Goal: Information Seeking & Learning: Learn about a topic

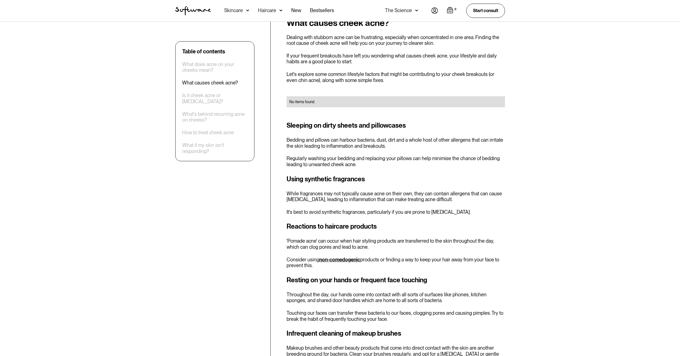
scroll to position [472, 0]
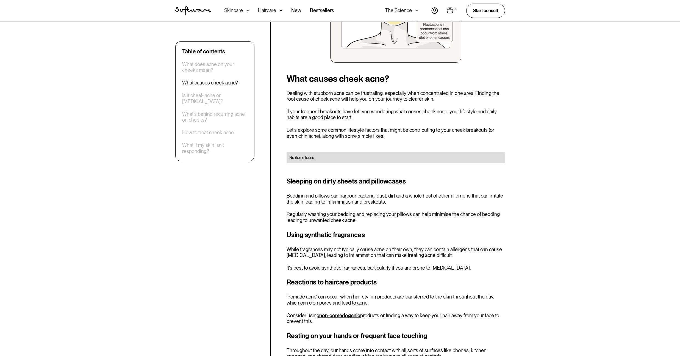
click at [328, 97] on p "Dealing with stubborn acne can be frustrating, especially when concentrated in …" at bounding box center [396, 96] width 219 height 12
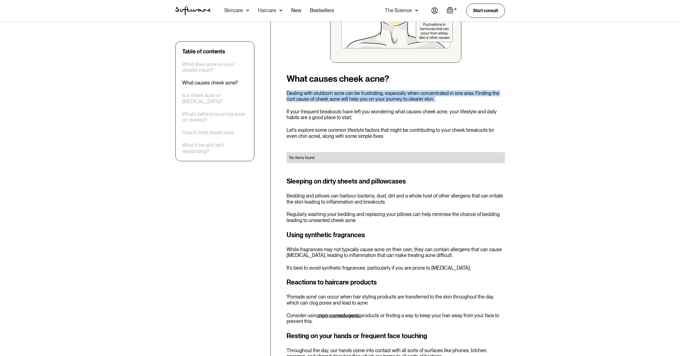
click at [328, 97] on p "Dealing with stubborn acne can be frustrating, especially when concentrated in …" at bounding box center [396, 96] width 219 height 12
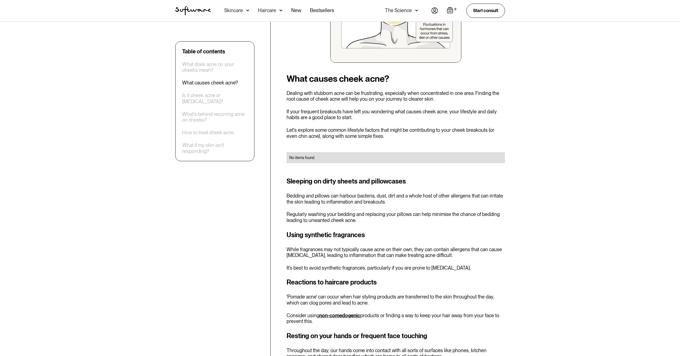
click at [351, 116] on p "If your frequent breakouts have left you wondering what causes cheek acne, your…" at bounding box center [396, 115] width 219 height 12
drag, startPoint x: 310, startPoint y: 181, endPoint x: 402, endPoint y: 184, distance: 93.0
click at [402, 184] on h3 "Sleeping on dirty sheets and pillowcases" at bounding box center [396, 181] width 219 height 10
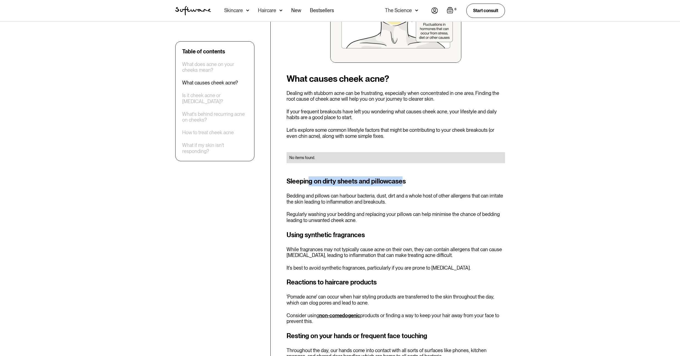
click at [402, 184] on h3 "Sleeping on dirty sheets and pillowcases" at bounding box center [396, 181] width 219 height 10
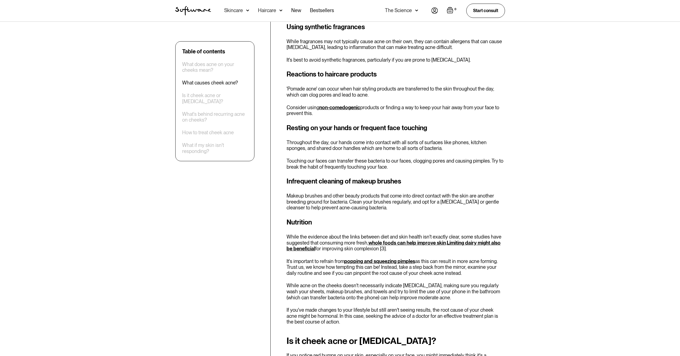
scroll to position [686, 0]
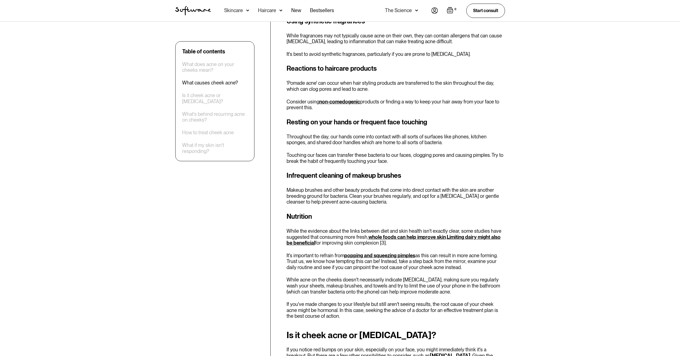
click at [329, 193] on p "Makeup brushes and other beauty products that come into direct contact with the…" at bounding box center [396, 196] width 219 height 18
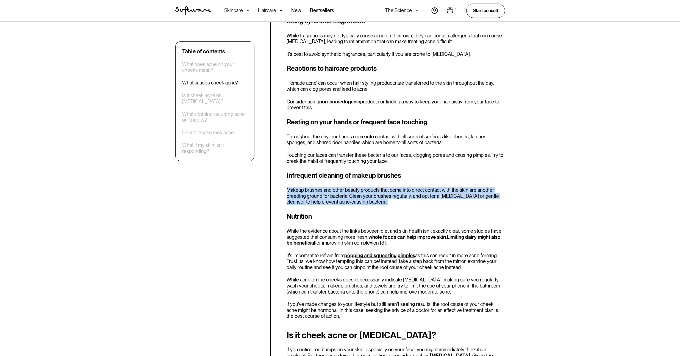
click at [329, 193] on p "Makeup brushes and other beauty products that come into direct contact with the…" at bounding box center [396, 196] width 219 height 18
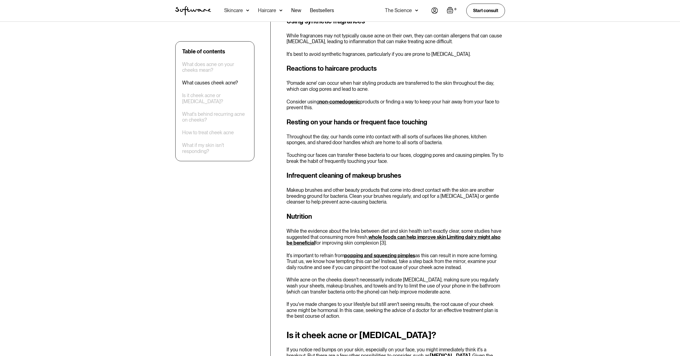
click at [412, 193] on p "Makeup brushes and other beauty products that come into direct contact with the…" at bounding box center [396, 196] width 219 height 18
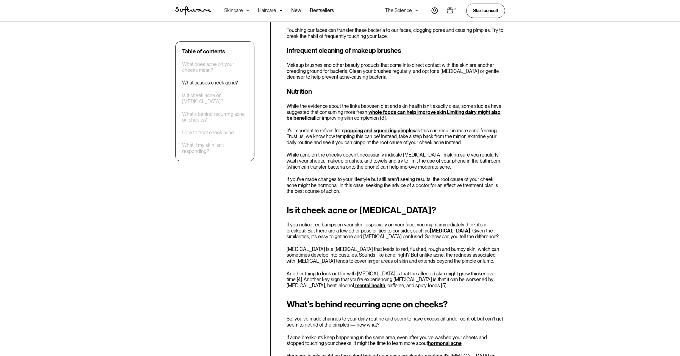
scroll to position [911, 0]
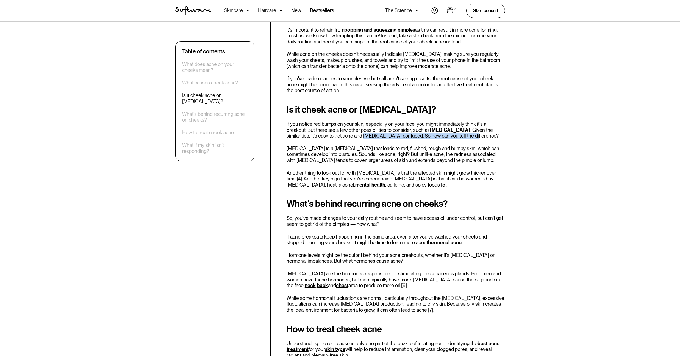
drag, startPoint x: 311, startPoint y: 135, endPoint x: 416, endPoint y: 139, distance: 105.3
click at [416, 139] on p "If you notice red bumps on your skin, especially on your face, you might immedi…" at bounding box center [396, 130] width 219 height 18
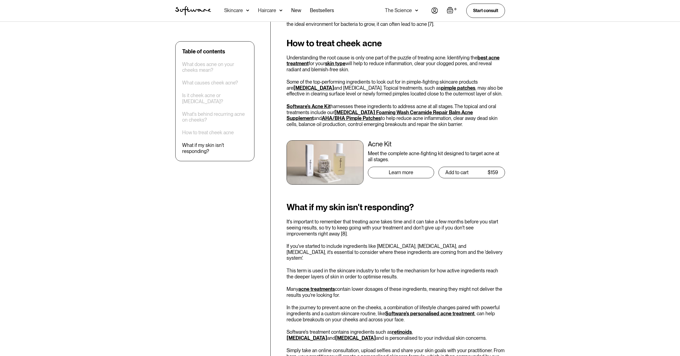
scroll to position [1259, 0]
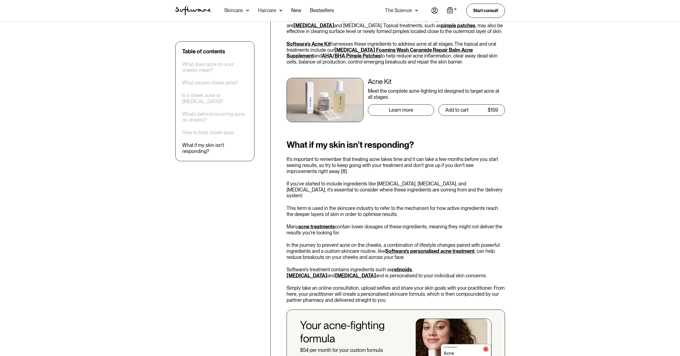
click at [365, 224] on p "Many acne treatments contain lower dosages of these ingredients, meaning they m…" at bounding box center [396, 230] width 219 height 12
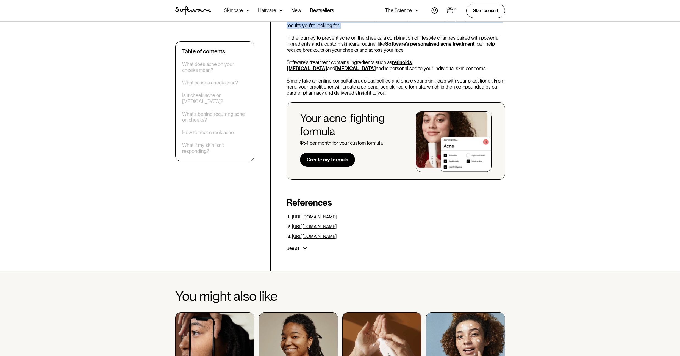
scroll to position [1543, 0]
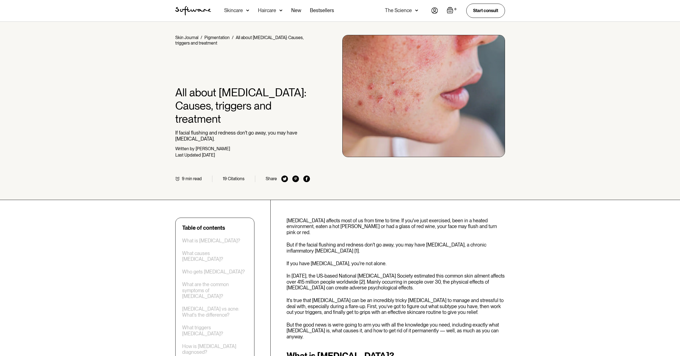
click at [235, 92] on h1 "All about [MEDICAL_DATA]: Causes, triggers and treatment" at bounding box center [242, 106] width 135 height 40
click at [239, 93] on h1 "All about [MEDICAL_DATA]: Causes, triggers and treatment" at bounding box center [242, 106] width 135 height 40
drag, startPoint x: 273, startPoint y: 92, endPoint x: 279, endPoint y: 107, distance: 16.7
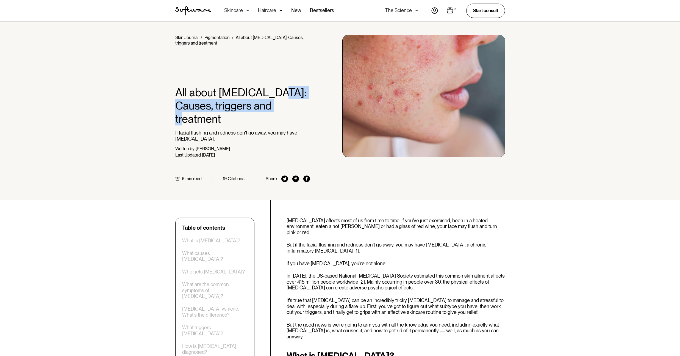
click at [279, 104] on h1 "All about [MEDICAL_DATA]: Causes, triggers and treatment" at bounding box center [242, 106] width 135 height 40
click at [279, 107] on h1 "All about [MEDICAL_DATA]: Causes, triggers and treatment" at bounding box center [242, 106] width 135 height 40
drag, startPoint x: 188, startPoint y: 121, endPoint x: 239, endPoint y: 118, distance: 50.7
click at [232, 130] on p "If facial flushing and redness don't go away, you may have [MEDICAL_DATA]." at bounding box center [242, 136] width 135 height 12
click at [239, 130] on p "If facial flushing and redness don't go away, you may have [MEDICAL_DATA]." at bounding box center [242, 136] width 135 height 12
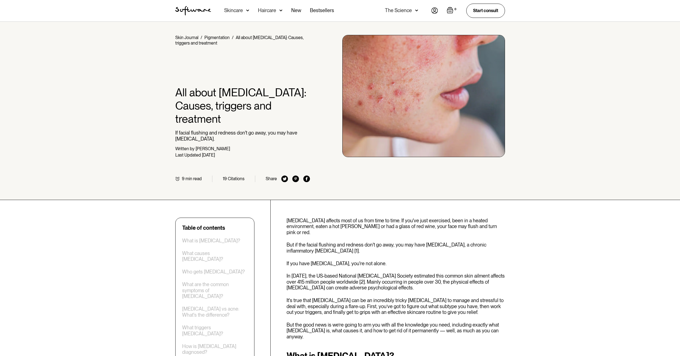
click at [313, 217] on p "[MEDICAL_DATA] affects most of us from time to time. If you've just exercised, …" at bounding box center [396, 226] width 219 height 18
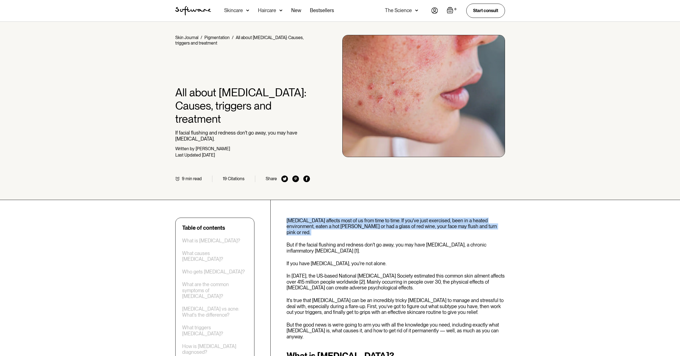
click at [313, 217] on p "[MEDICAL_DATA] affects most of us from time to time. If you've just exercised, …" at bounding box center [396, 226] width 219 height 18
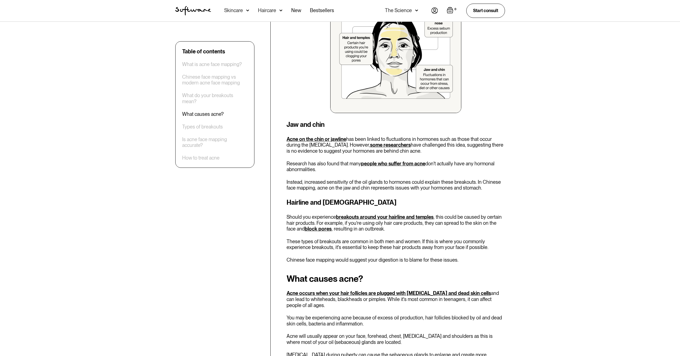
scroll to position [917, 0]
